Goal: Task Accomplishment & Management: Use online tool/utility

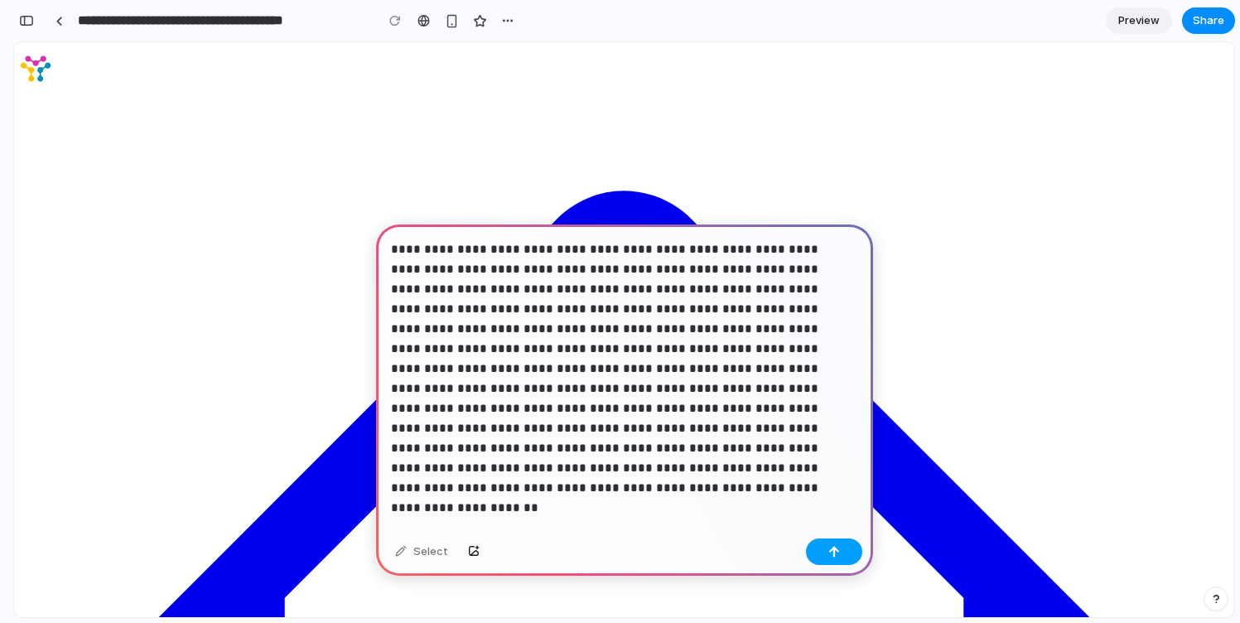
click at [827, 549] on button "button" at bounding box center [834, 552] width 56 height 27
click at [832, 553] on div "button" at bounding box center [835, 552] width 12 height 12
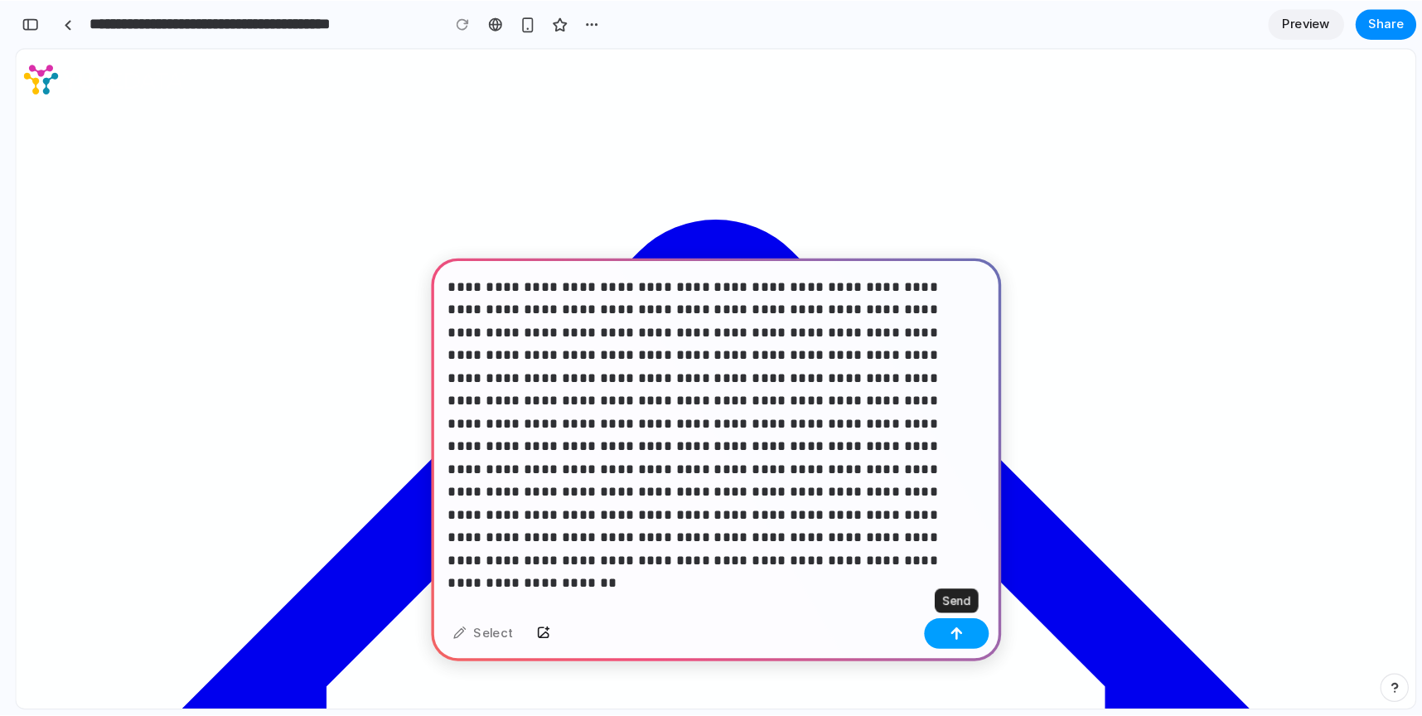
scroll to position [534, 0]
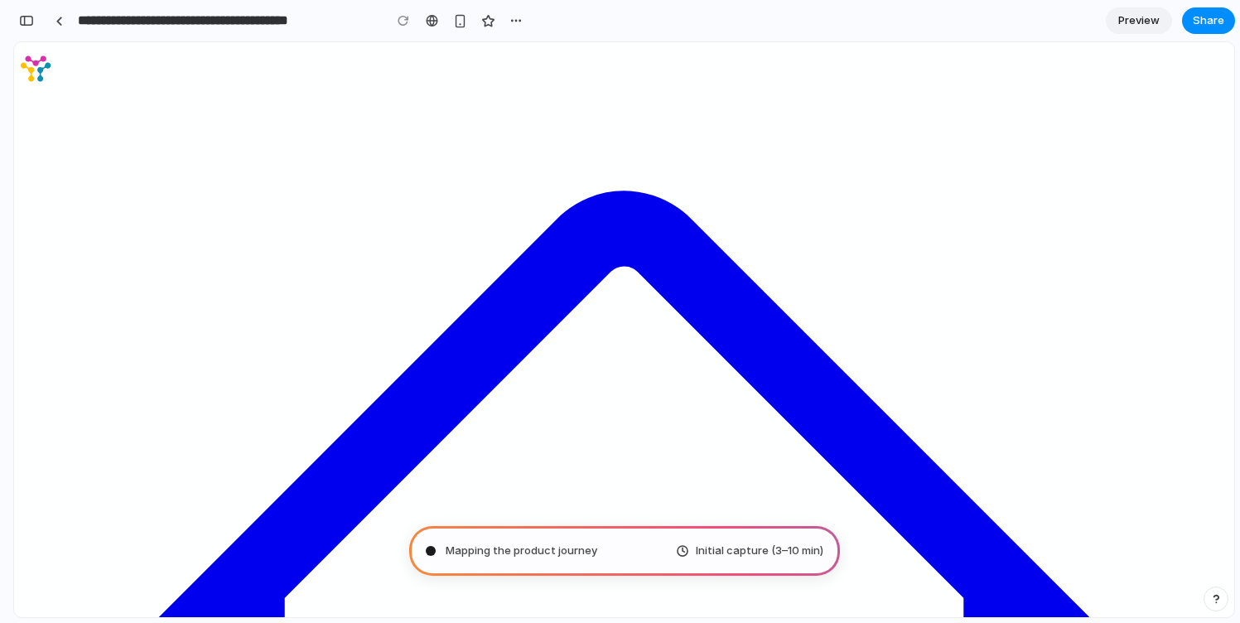
type input "**********"
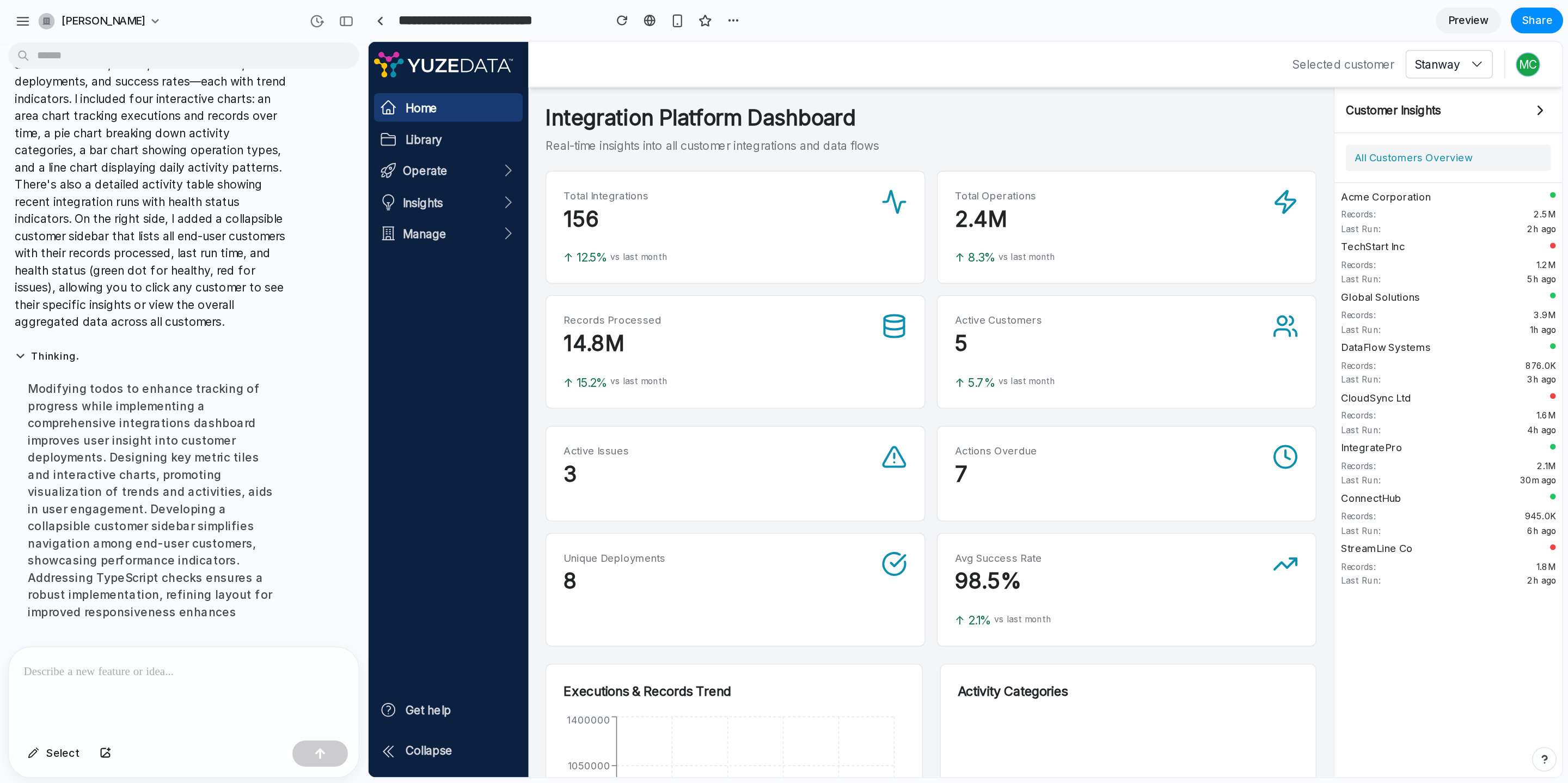
scroll to position [312, 0]
click at [815, 18] on span "Preview" at bounding box center [979, 13] width 27 height 11
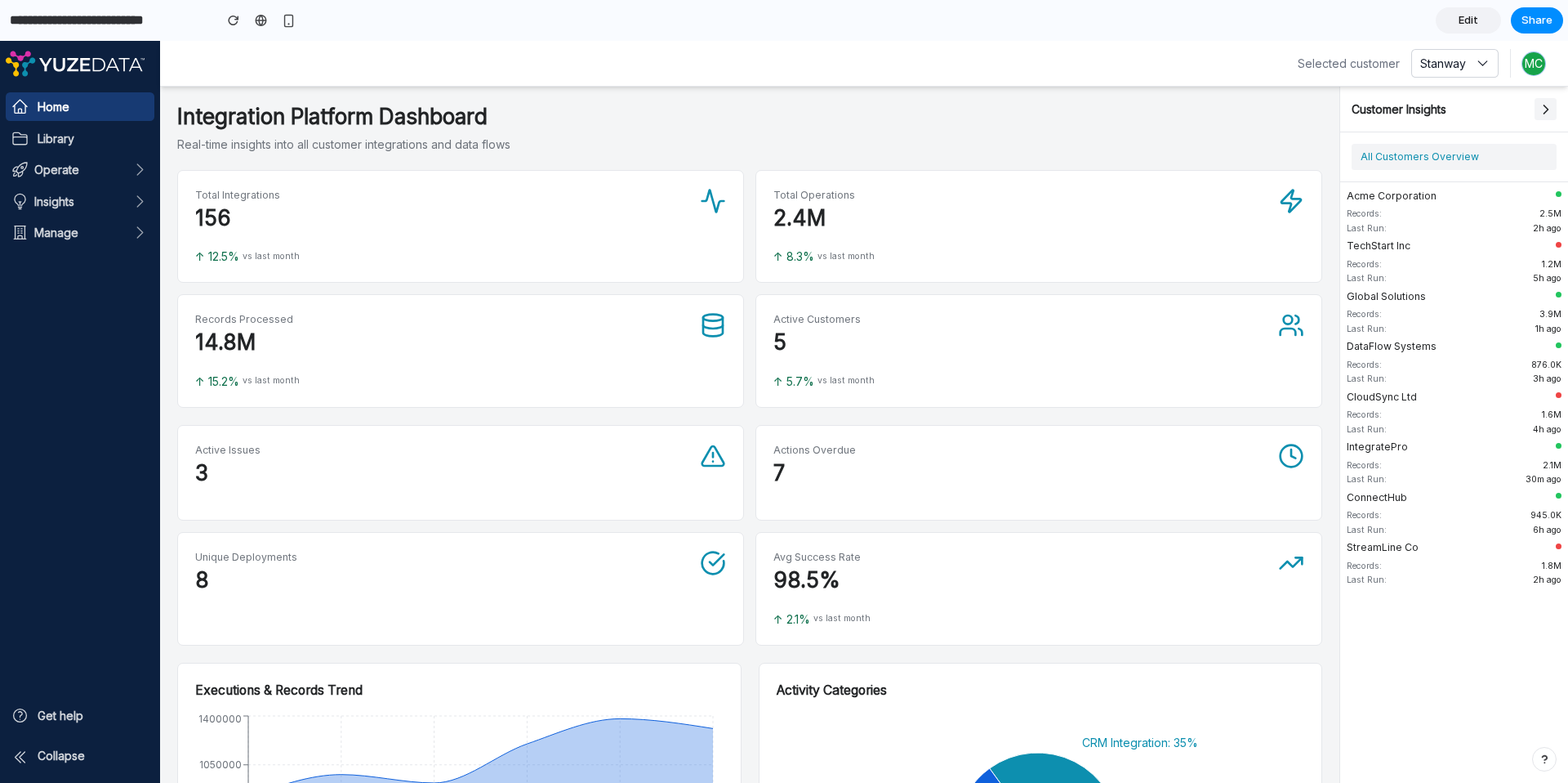
click at [1222, 112] on icon at bounding box center [1545, 109] width 17 height 17
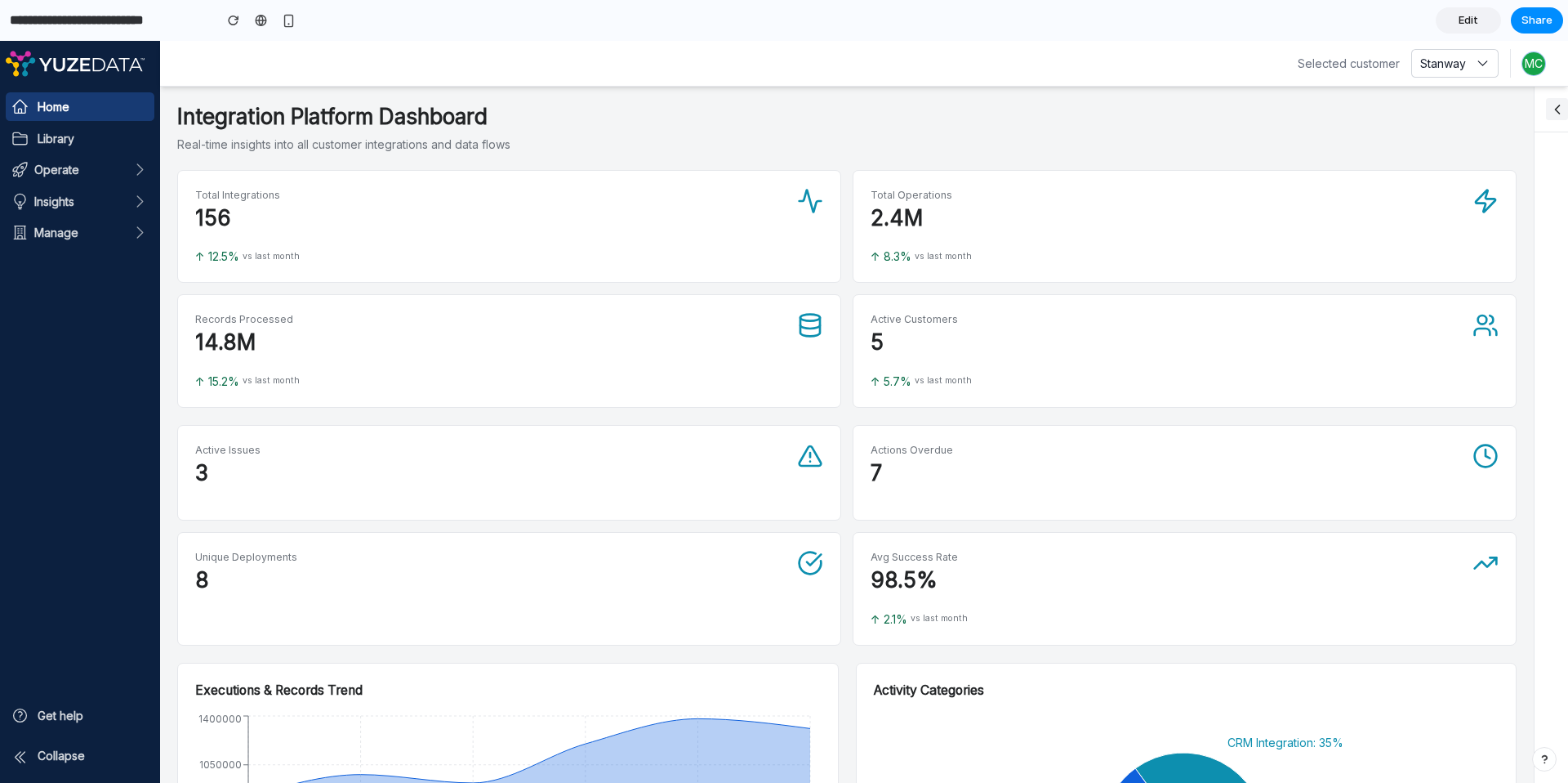
click at [869, 149] on p "Real-time insights into all customer integrations and data flows" at bounding box center [847, 144] width 1339 height 17
click at [555, 329] on p "14.8M" at bounding box center [496, 342] width 602 height 27
click at [1222, 114] on h1 "Integration Platform Dashboard" at bounding box center [847, 116] width 1339 height 27
click at [1222, 112] on icon at bounding box center [1557, 109] width 17 height 17
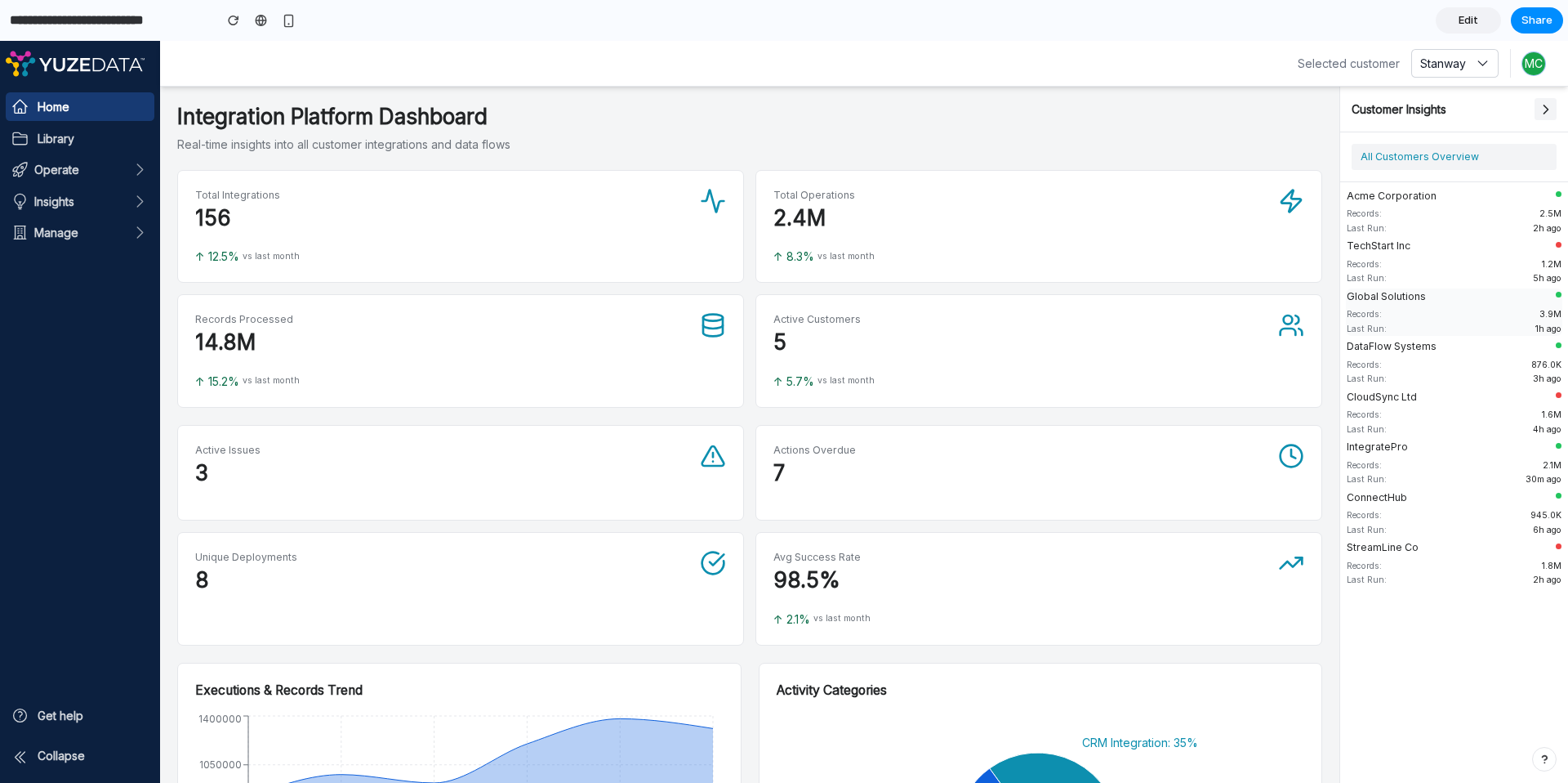
click at [1222, 291] on span "Global Solutions" at bounding box center [1448, 296] width 203 height 15
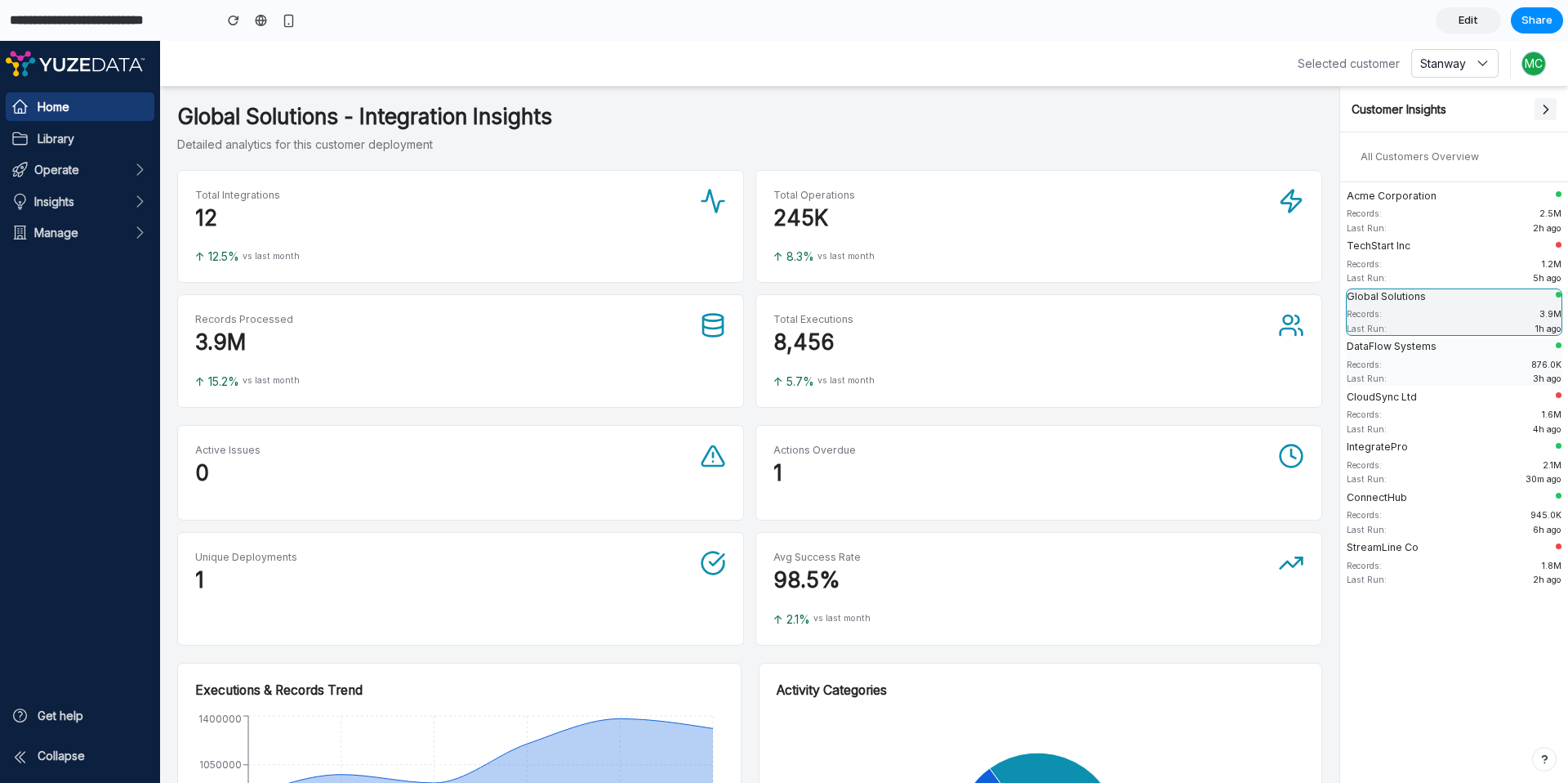
click at [1222, 348] on span "DataFlow Systems" at bounding box center [1448, 346] width 203 height 15
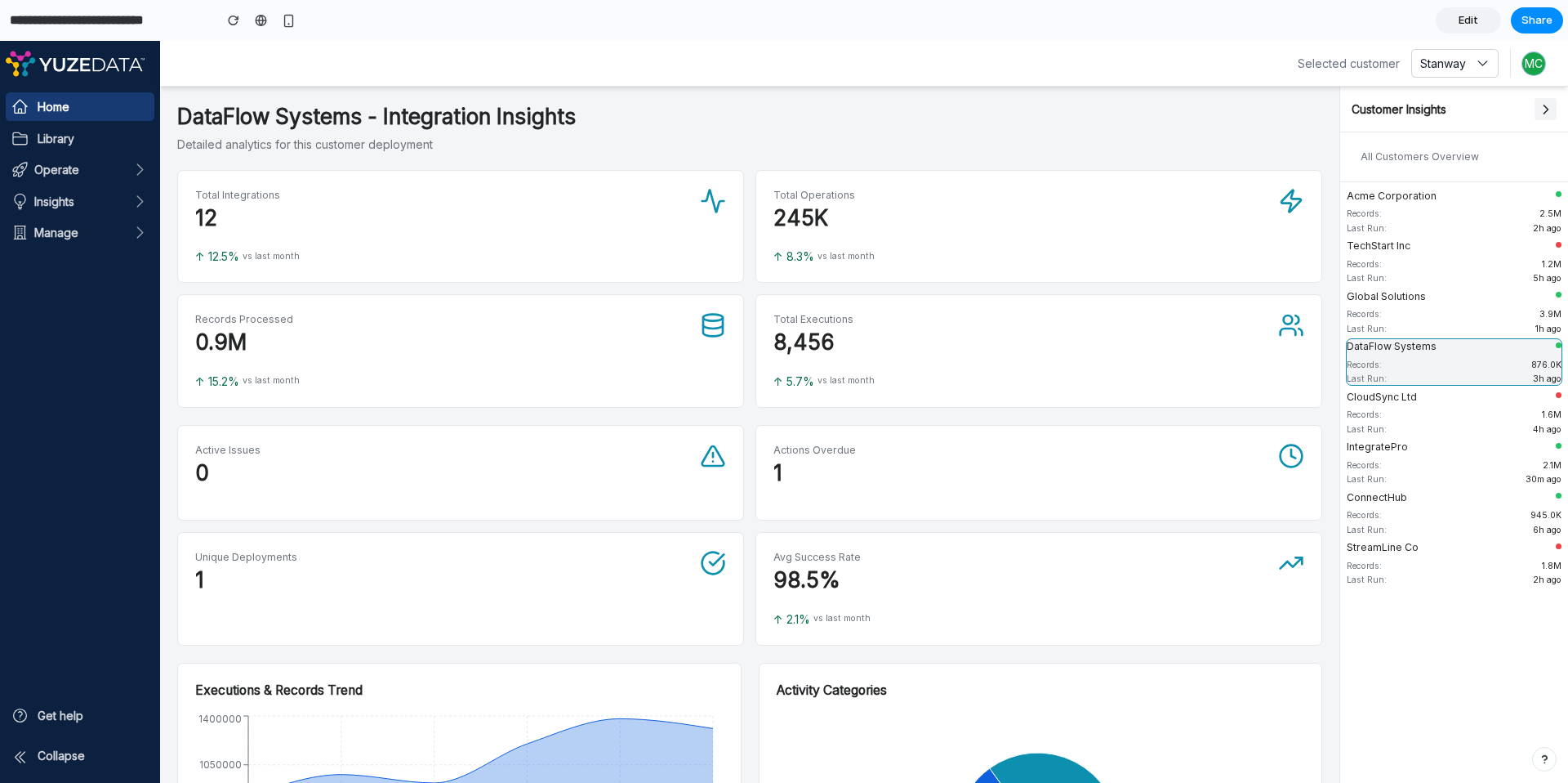
click at [1222, 115] on icon at bounding box center [1545, 109] width 17 height 17
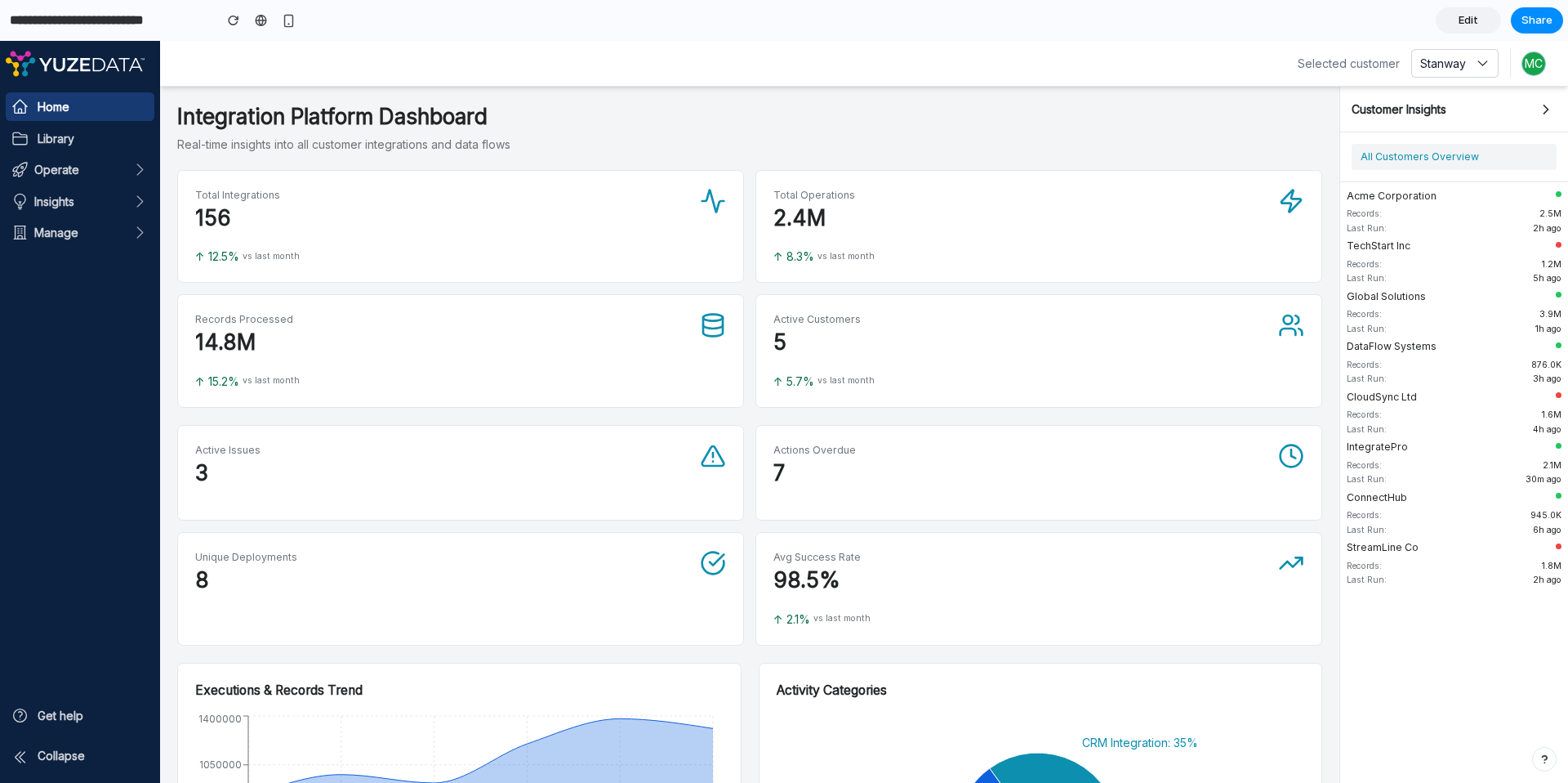
click at [702, 118] on h1 "Integration Platform Dashboard" at bounding box center [750, 116] width 1145 height 27
click at [1466, 30] on link "Edit" at bounding box center [1468, 20] width 65 height 27
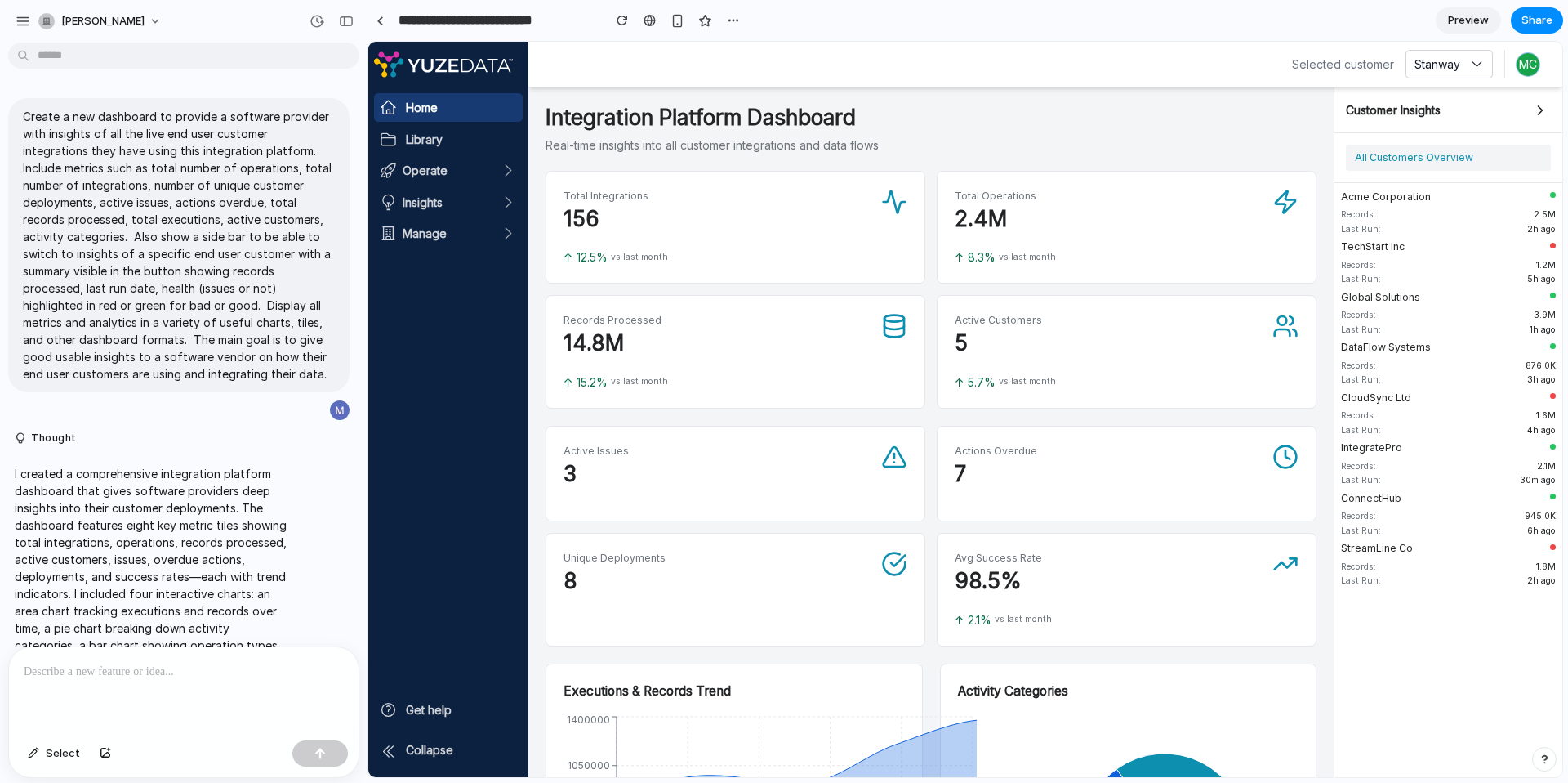
scroll to position [202, 0]
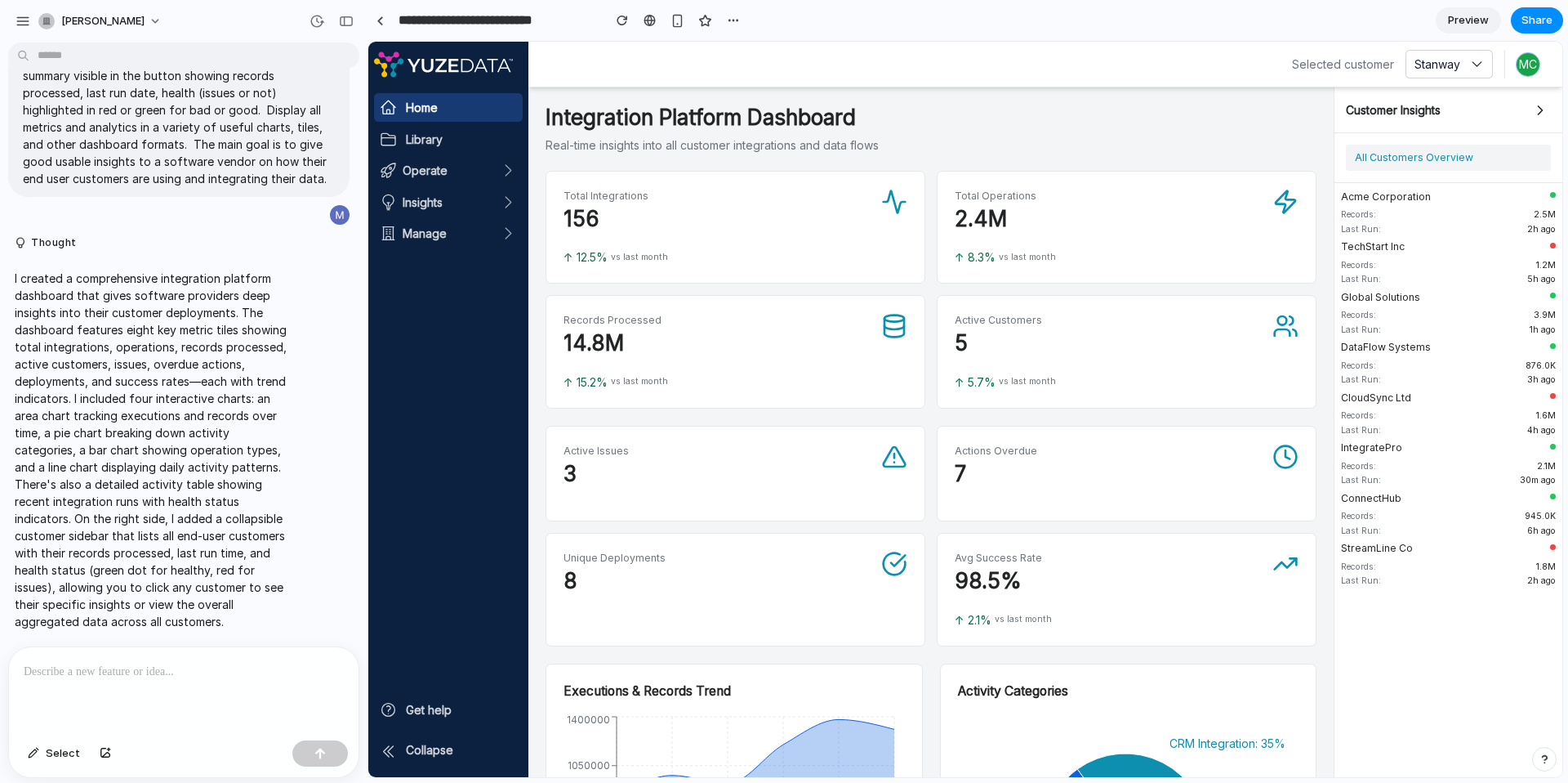
click at [1465, 17] on span "Preview" at bounding box center [1467, 20] width 40 height 17
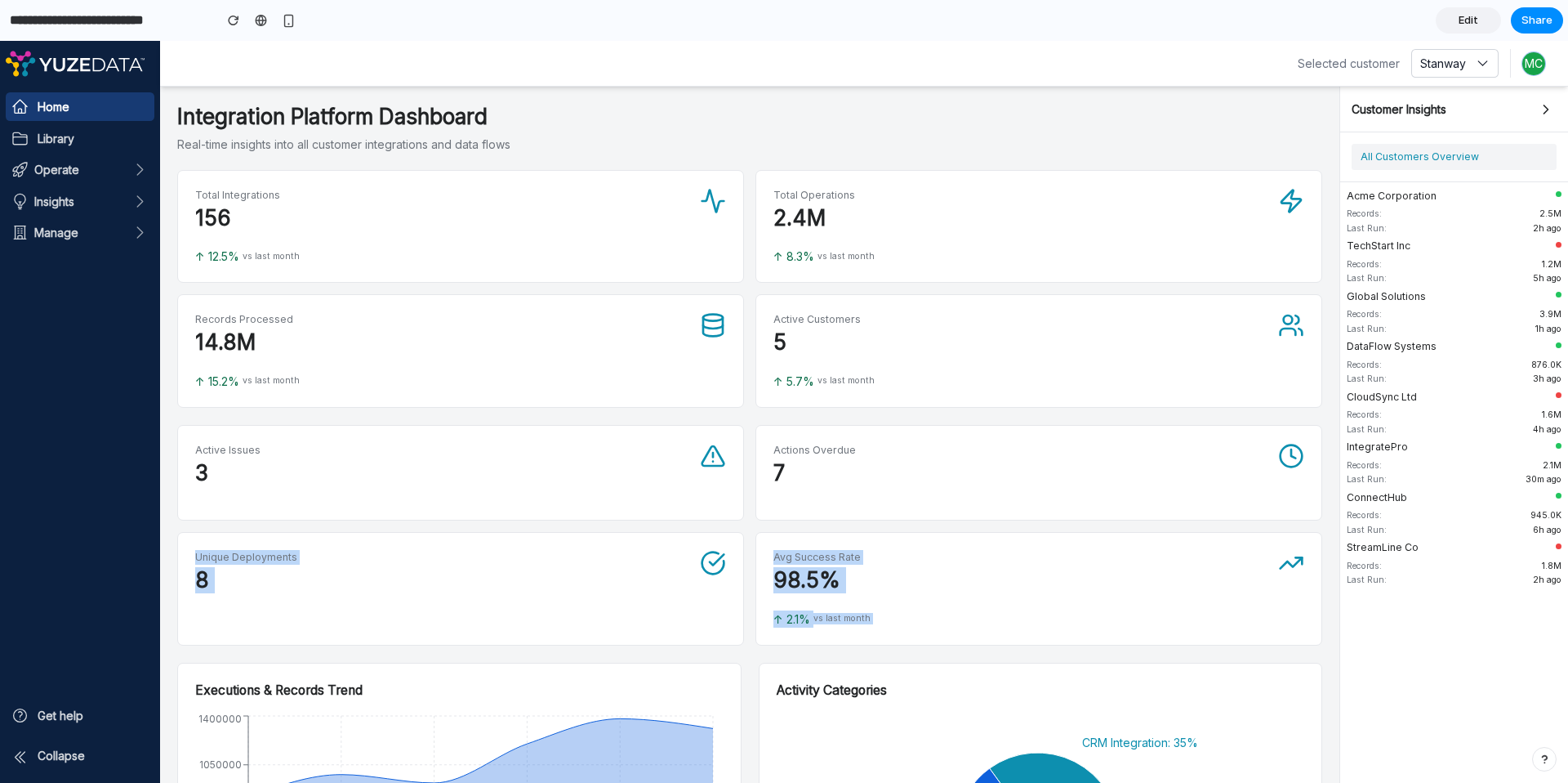
drag, startPoint x: 650, startPoint y: 670, endPoint x: 656, endPoint y: 536, distance: 134.1
click at [855, 147] on p "Real-time insights into all customer integrations and data flows" at bounding box center [750, 144] width 1145 height 17
click at [1466, 24] on span "Edit" at bounding box center [1468, 20] width 20 height 17
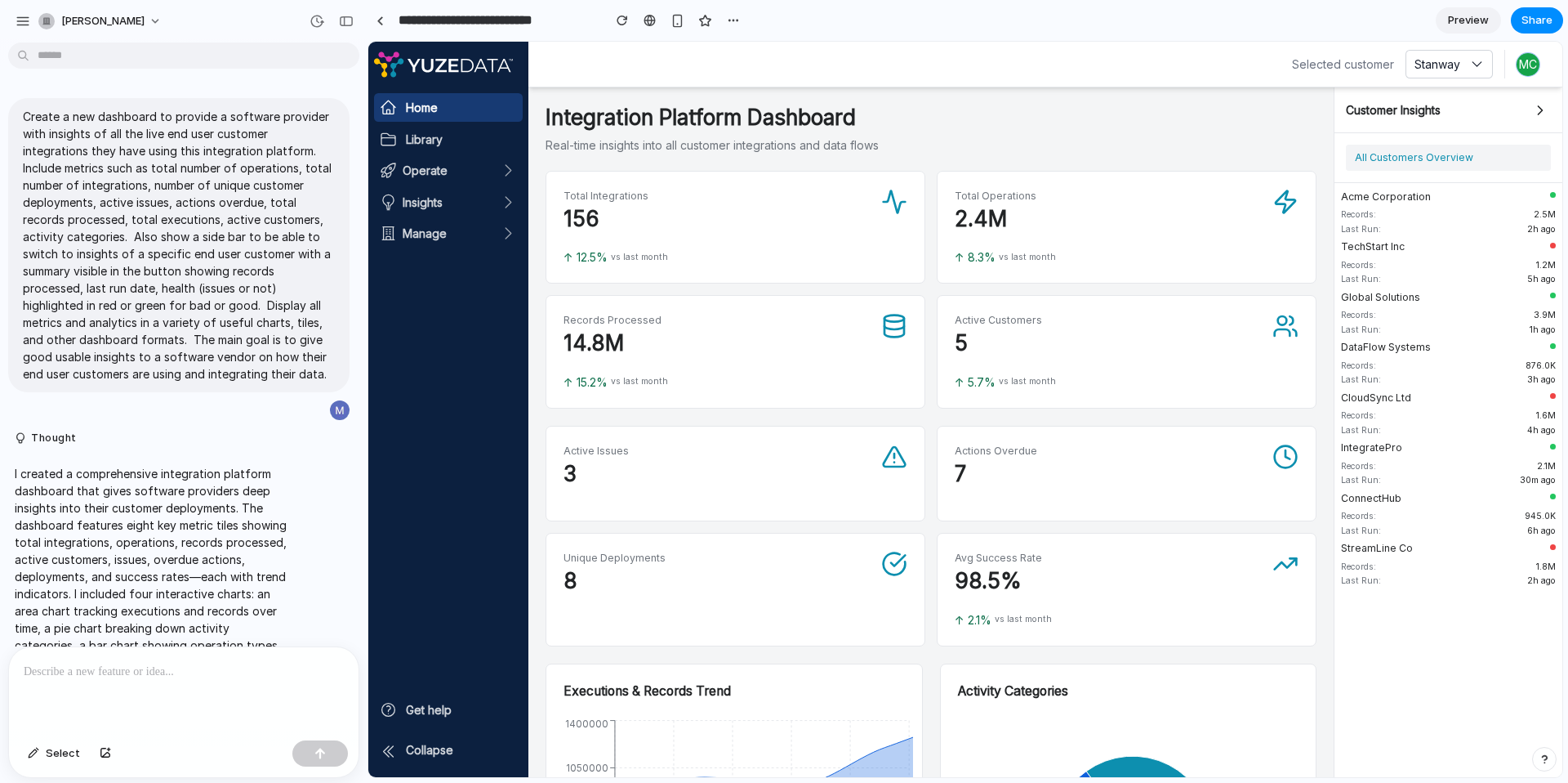
scroll to position [202, 0]
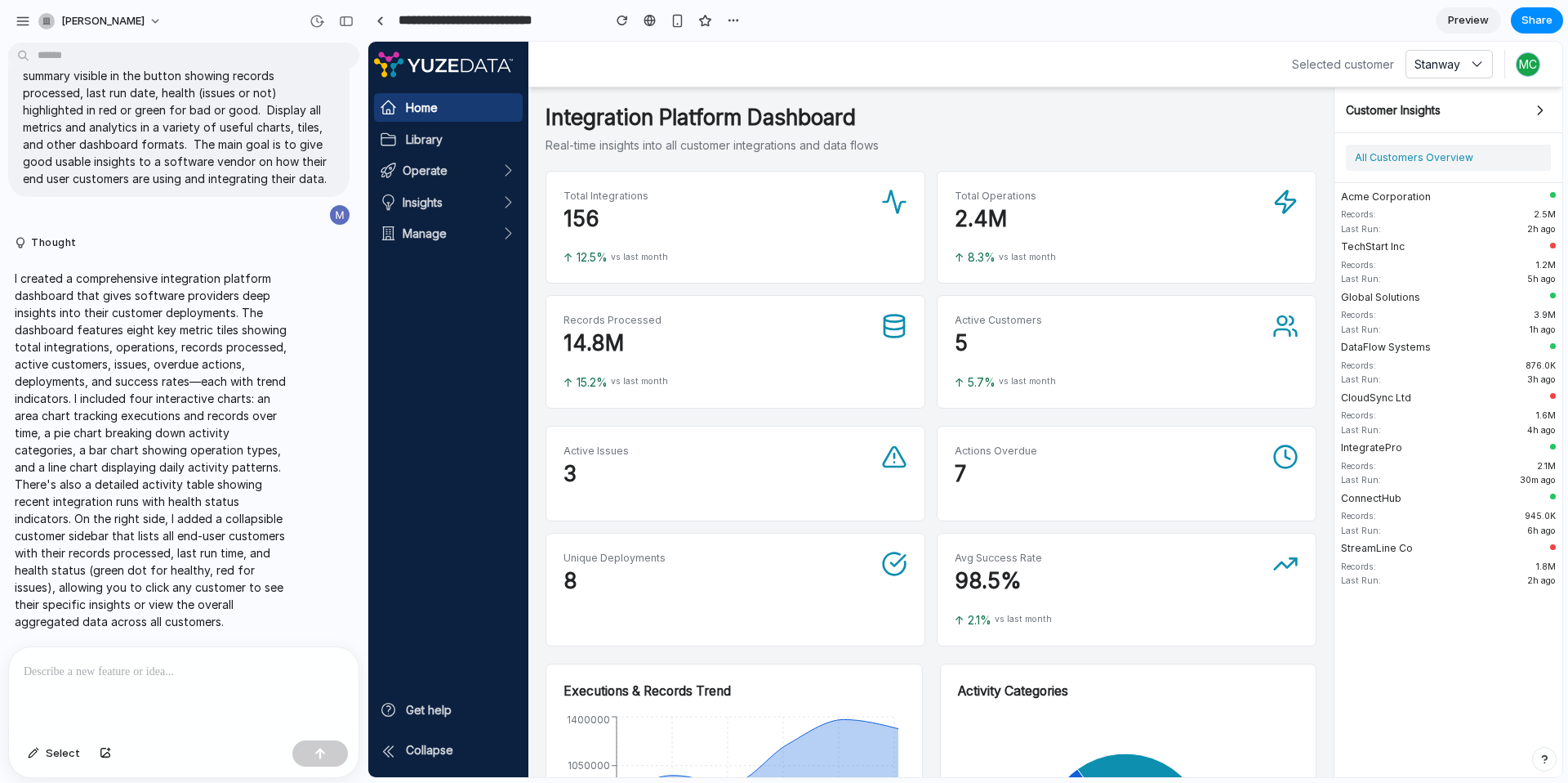
click at [222, 671] on p at bounding box center [183, 672] width 320 height 20
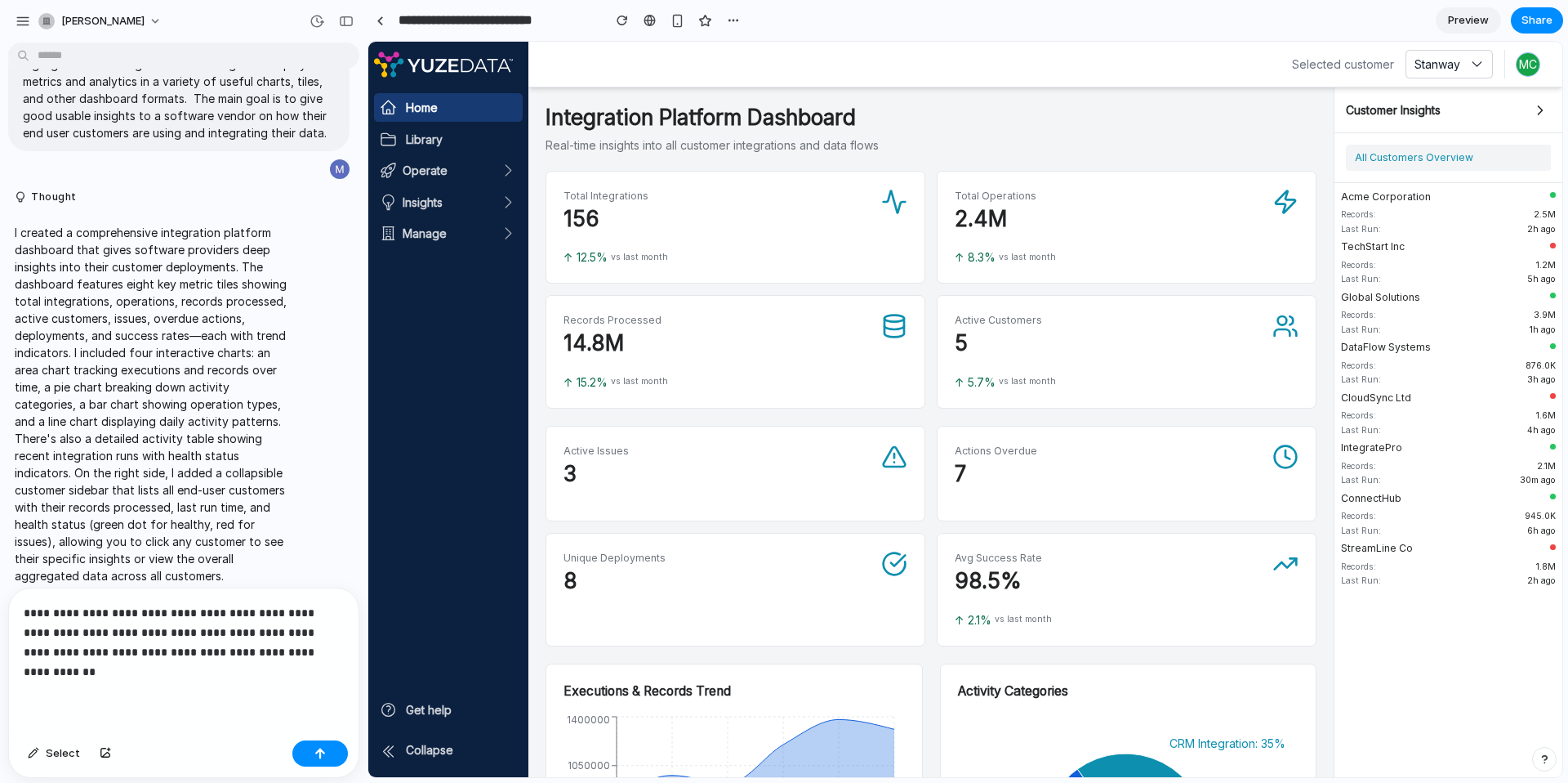
scroll to position [260, 0]
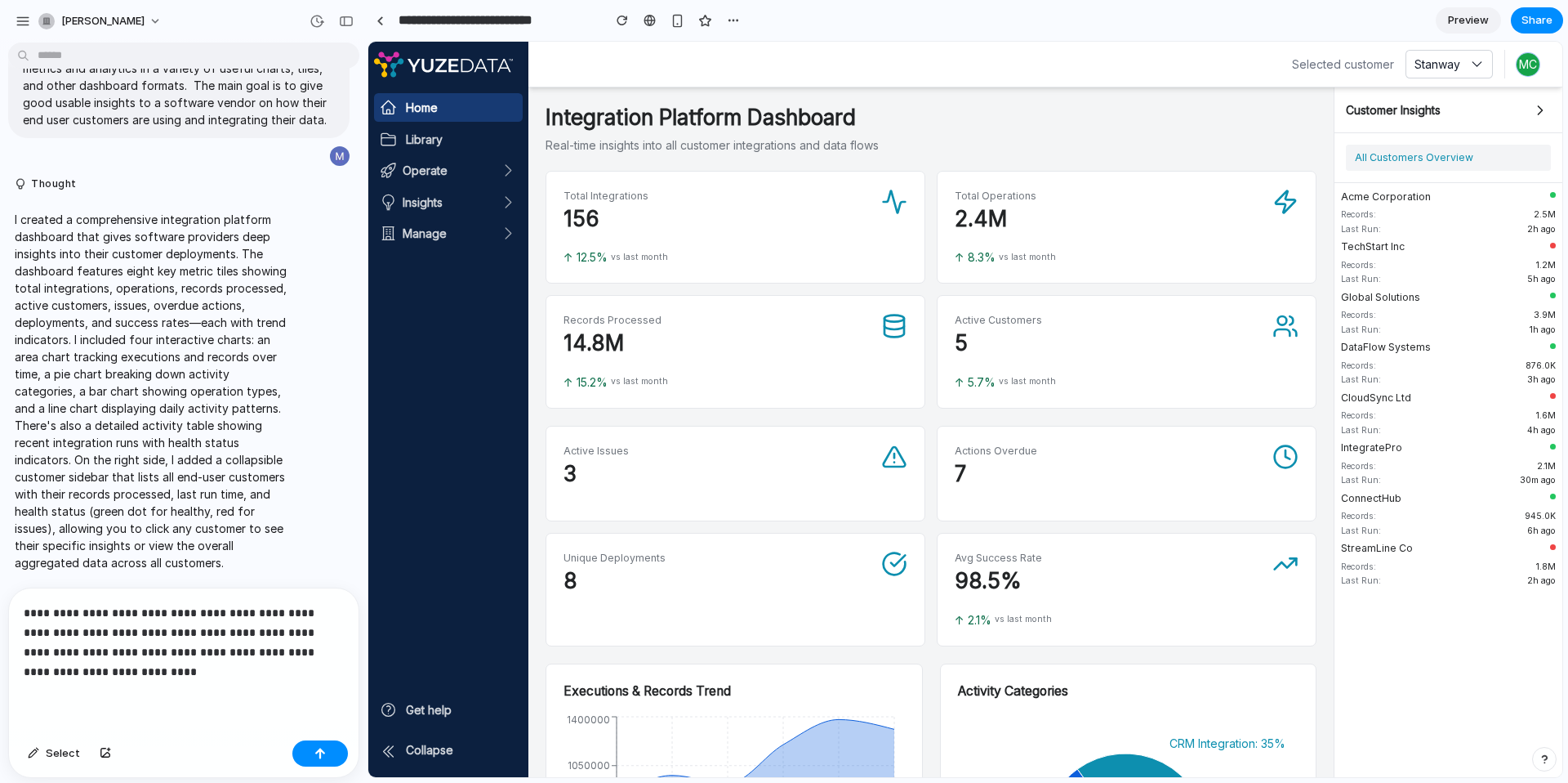
click at [197, 603] on p "**********" at bounding box center [180, 642] width 313 height 79
click at [53, 625] on p "**********" at bounding box center [180, 642] width 313 height 79
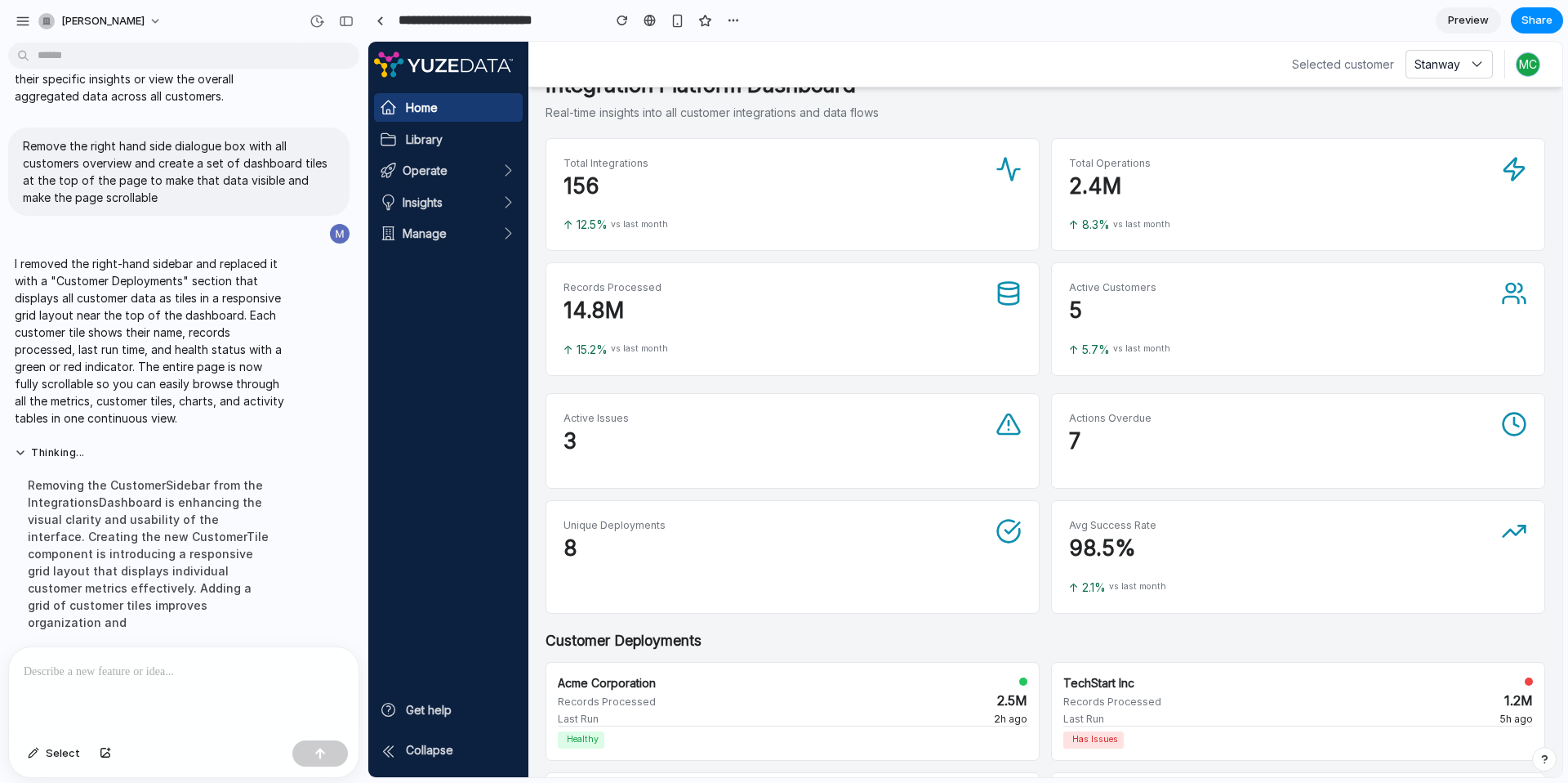
scroll to position [0, 0]
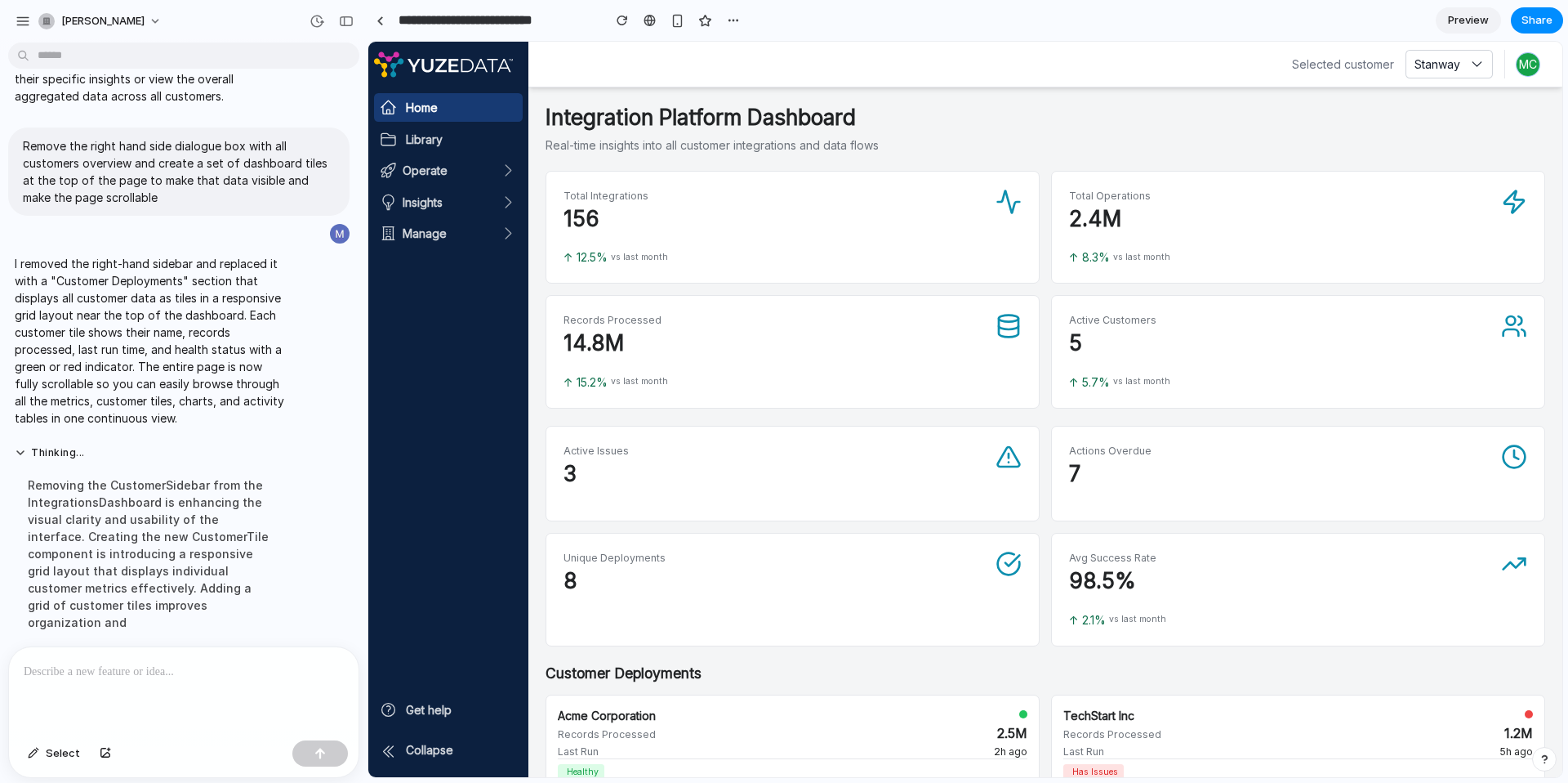
click at [1459, 21] on span "Preview" at bounding box center [1467, 20] width 40 height 17
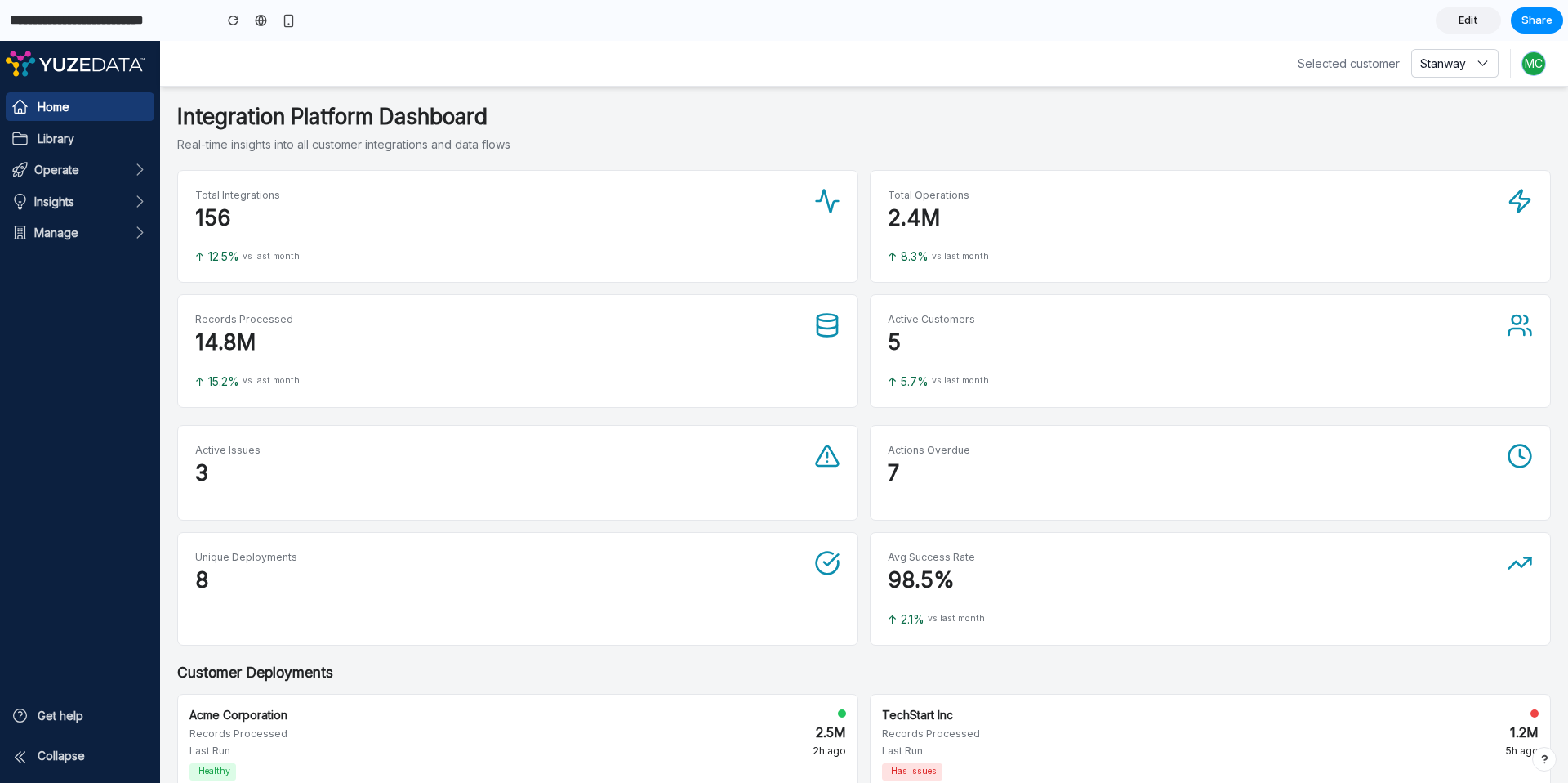
click at [1092, 129] on h1 "Integration Platform Dashboard" at bounding box center [864, 116] width 1374 height 27
click at [1308, 207] on p "2.4M" at bounding box center [1197, 218] width 619 height 27
click at [1472, 16] on span "Edit" at bounding box center [1468, 20] width 20 height 17
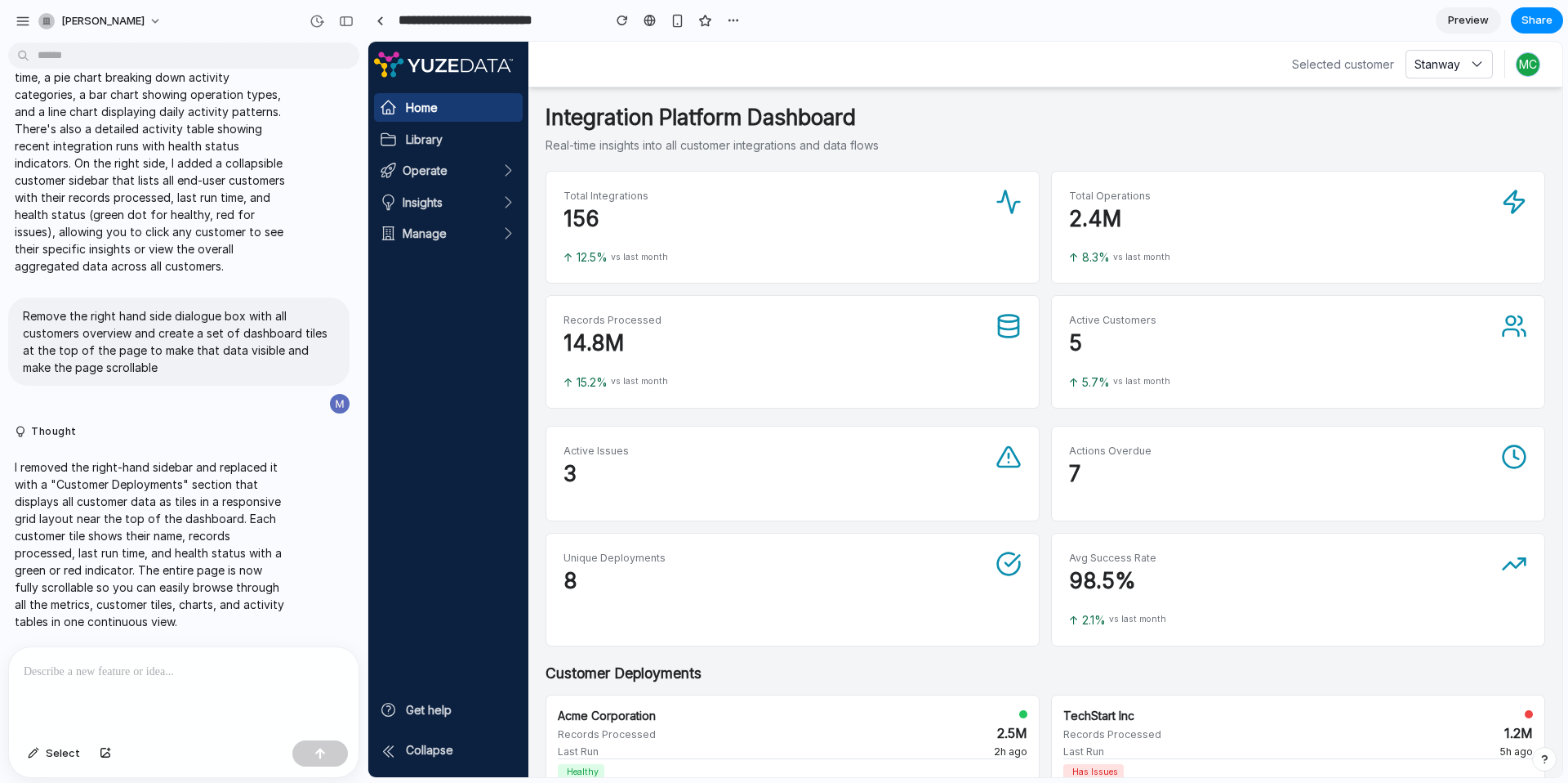
click at [141, 686] on div at bounding box center [183, 690] width 350 height 87
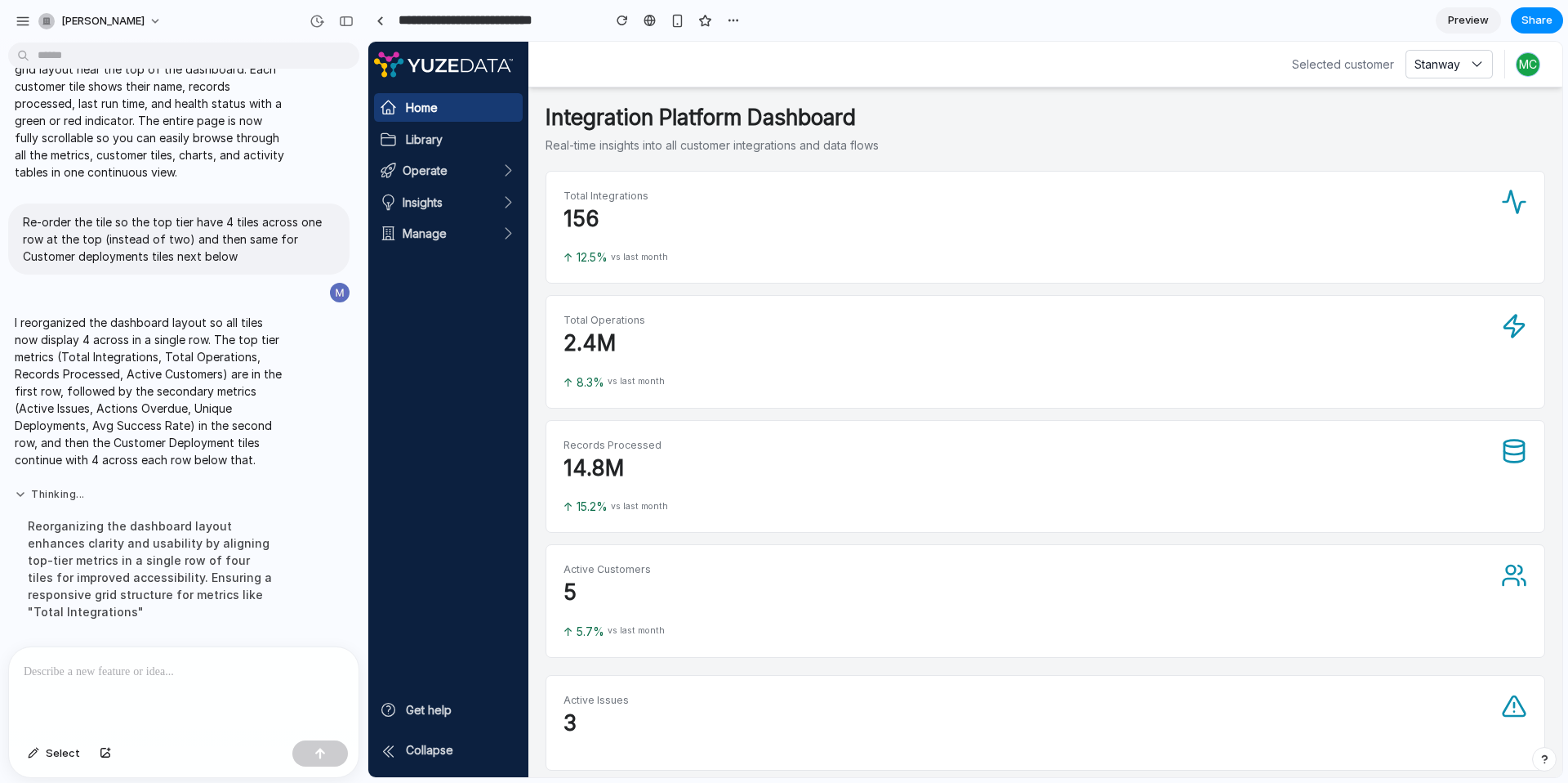
click at [16, 489] on button "Thinking ..." at bounding box center [151, 495] width 273 height 14
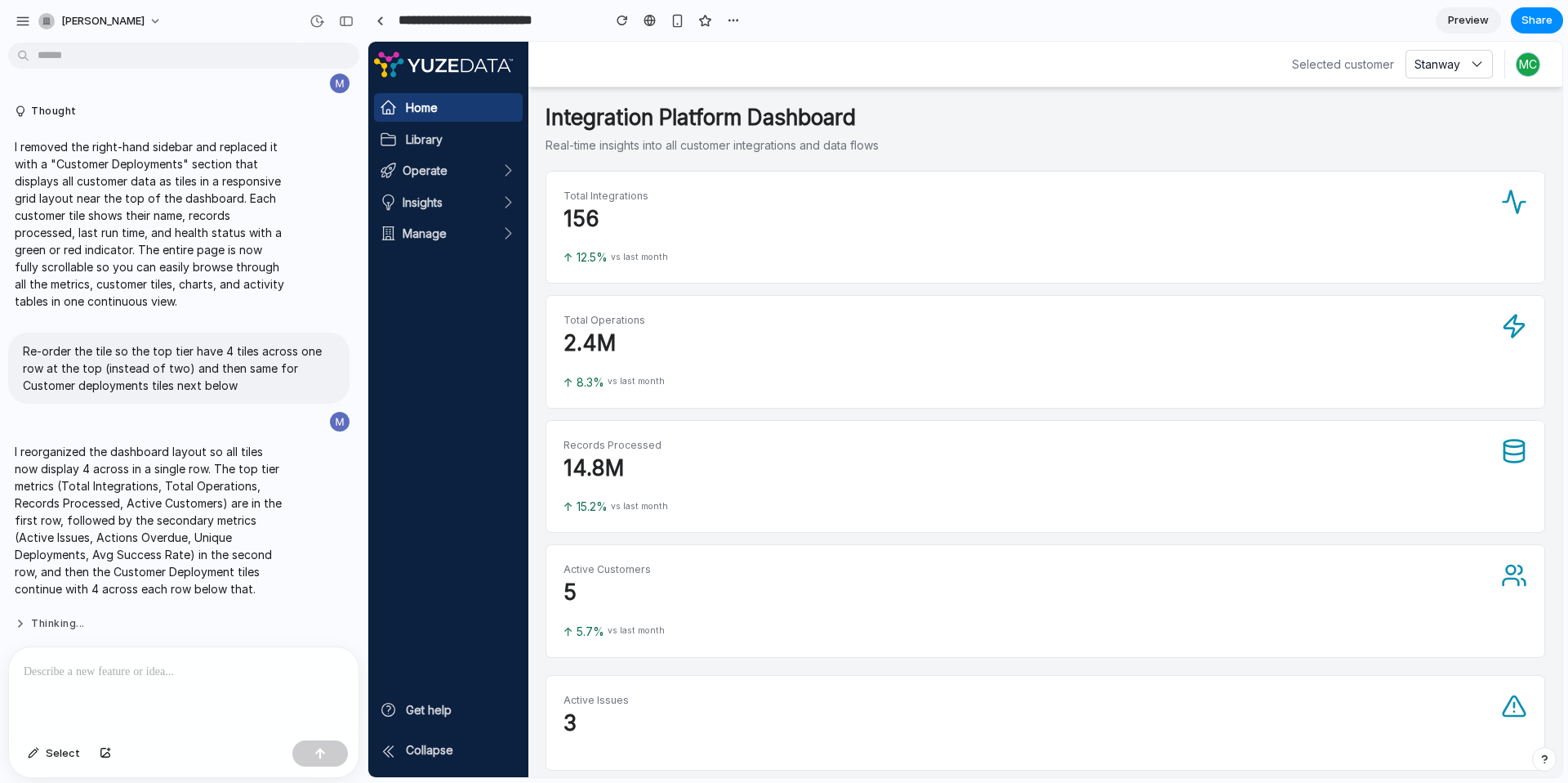
click at [55, 617] on button "Thinking ..." at bounding box center [151, 624] width 273 height 14
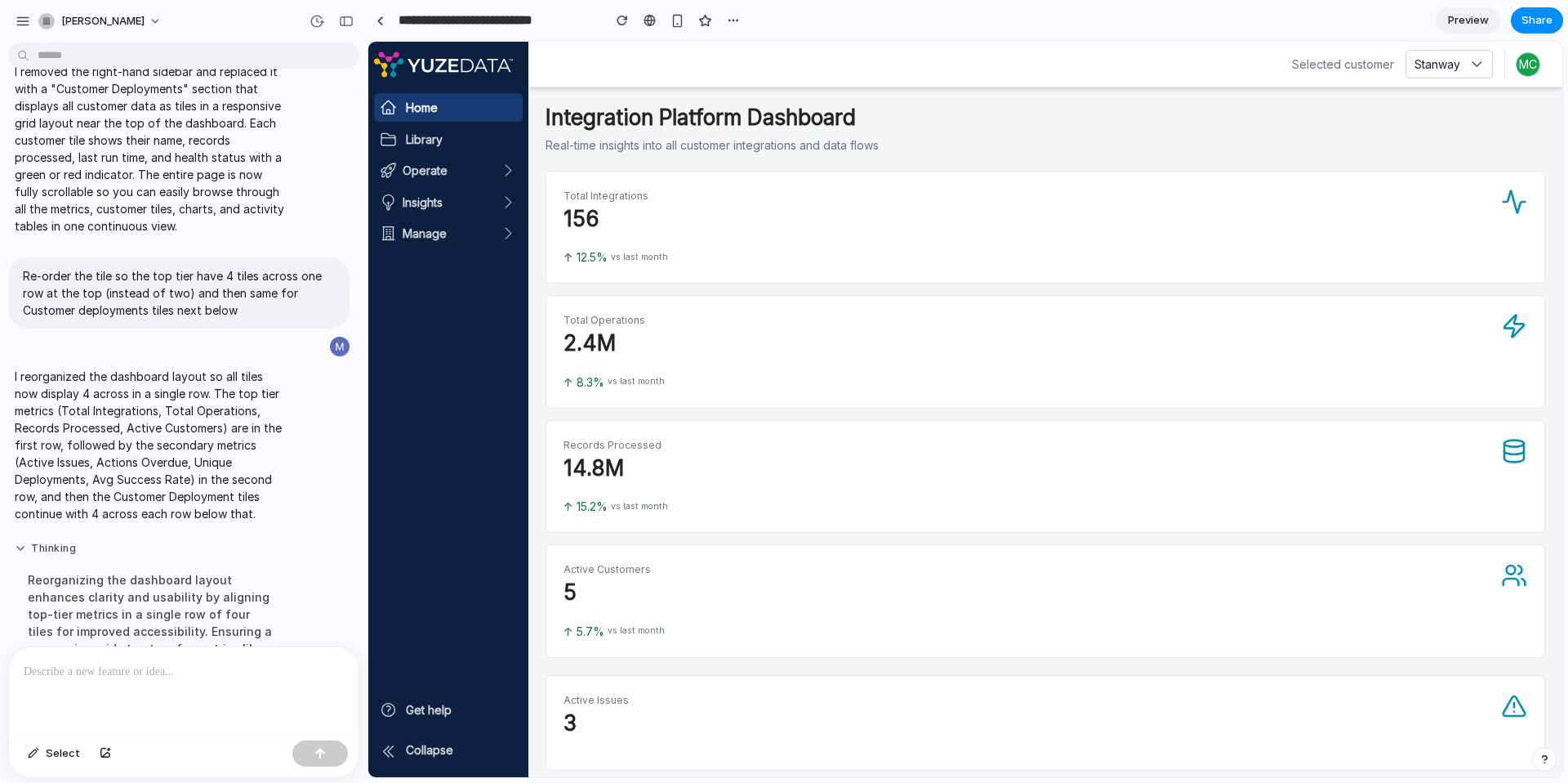
scroll to position [1007, 0]
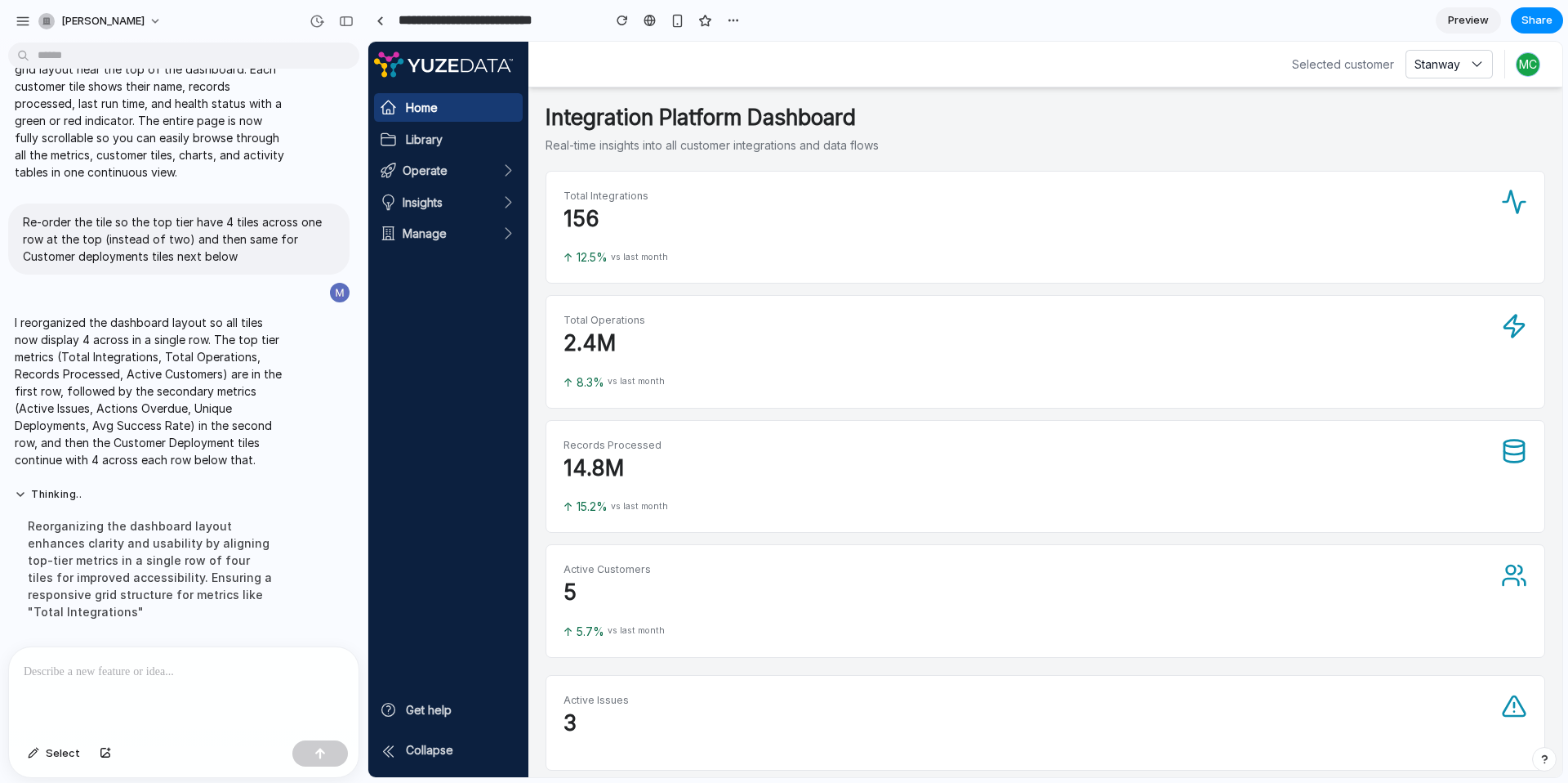
click at [1460, 23] on span "Preview" at bounding box center [1467, 20] width 40 height 17
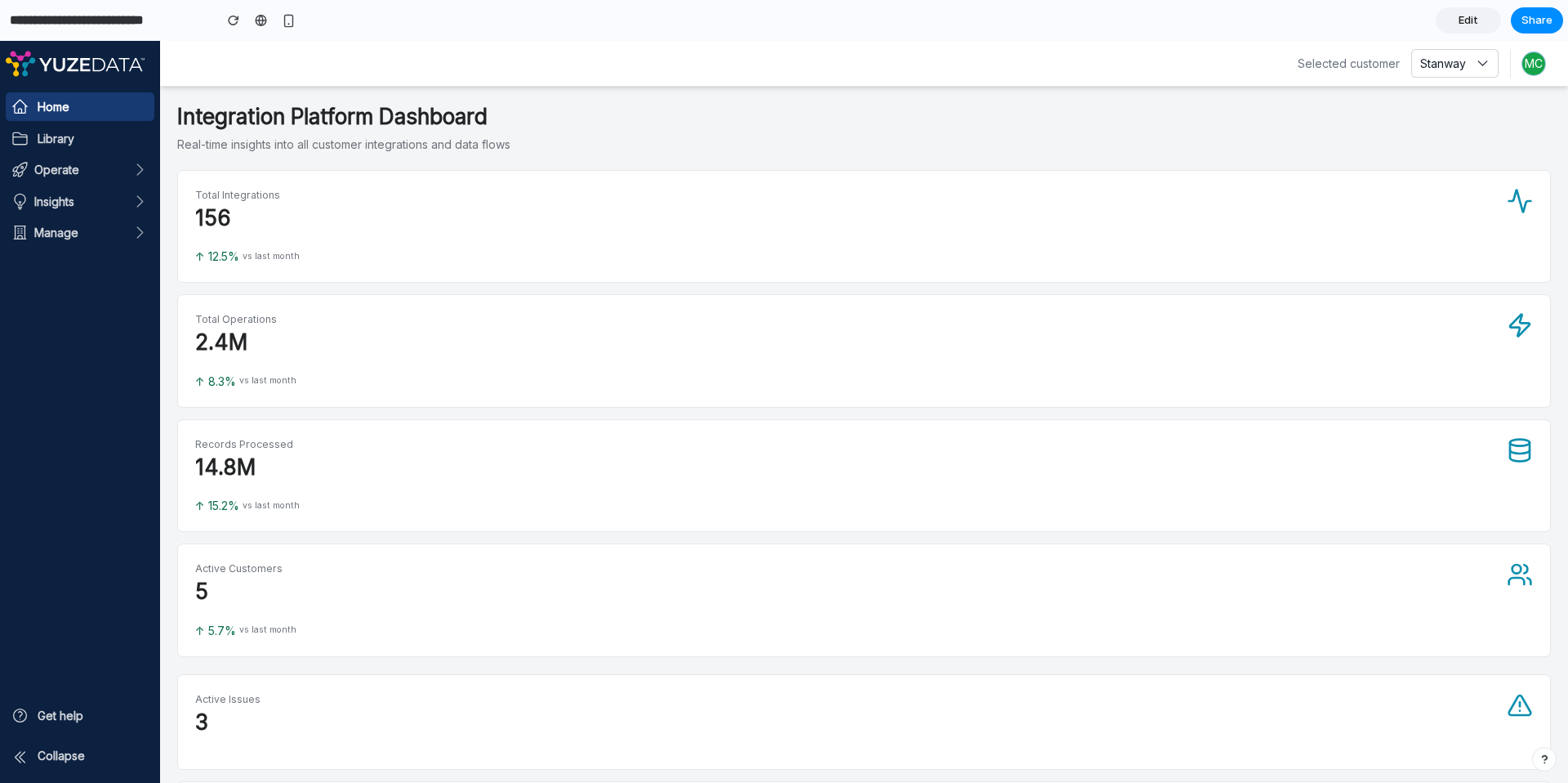
click at [1465, 15] on span "Edit" at bounding box center [1468, 20] width 20 height 17
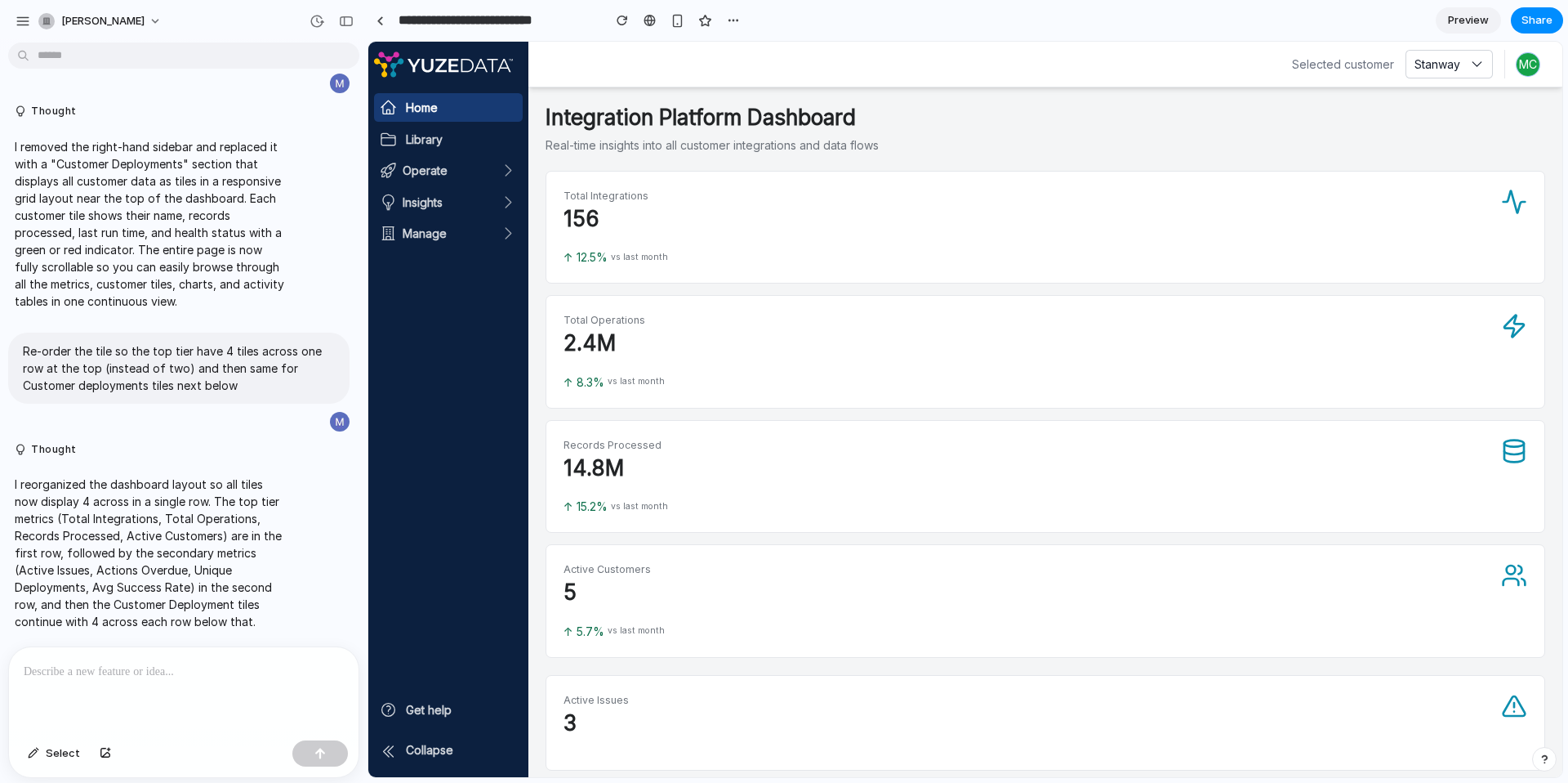
click at [115, 668] on p at bounding box center [183, 672] width 320 height 20
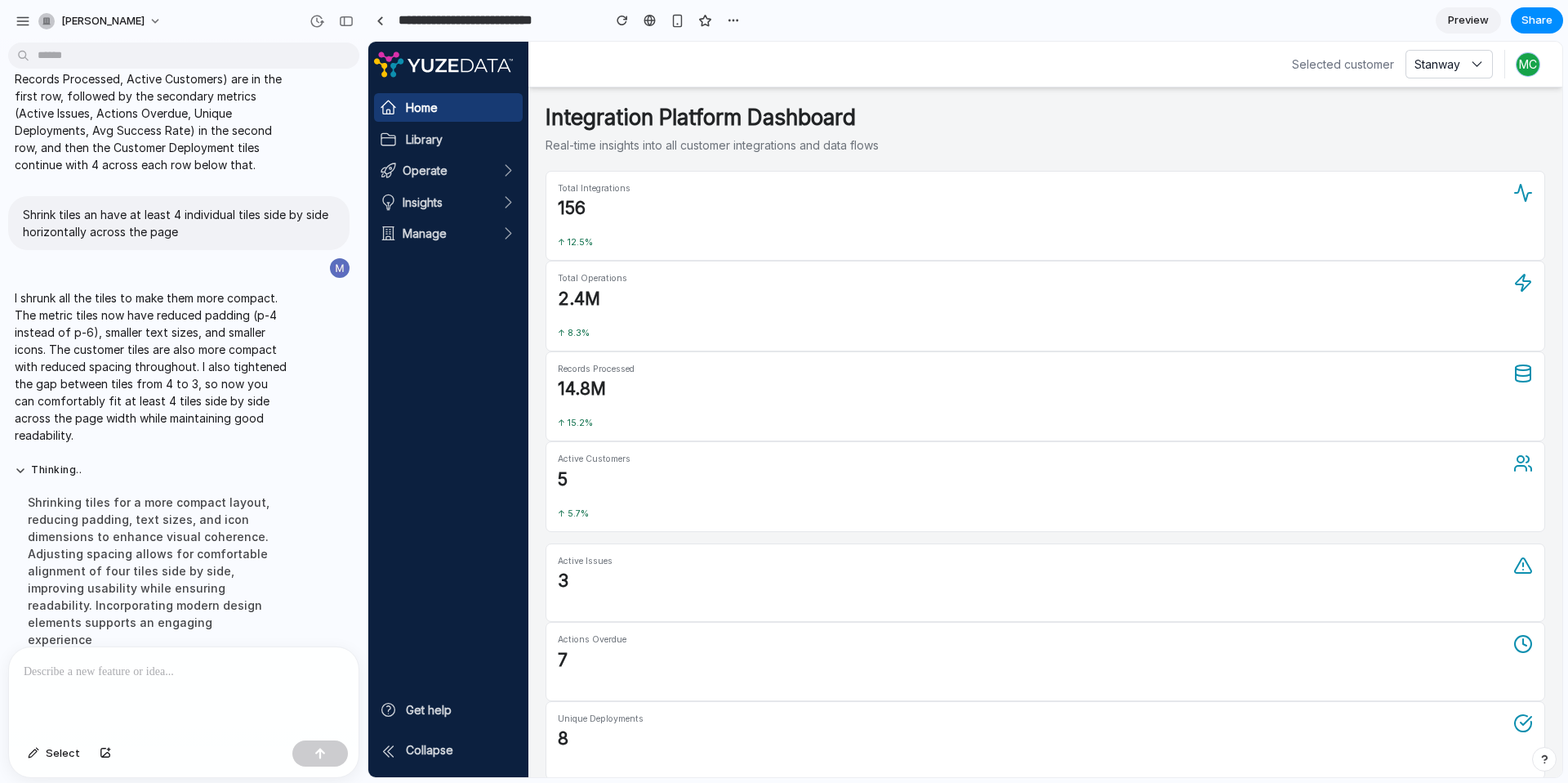
scroll to position [1345, 0]
